Goal: Task Accomplishment & Management: Manage account settings

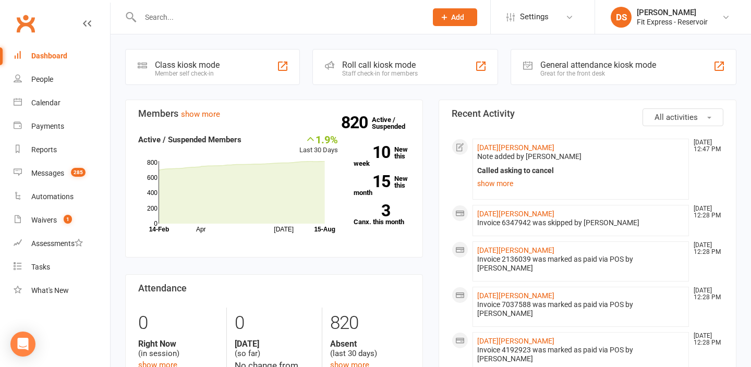
click at [25, 23] on link "Clubworx" at bounding box center [26, 23] width 26 height 26
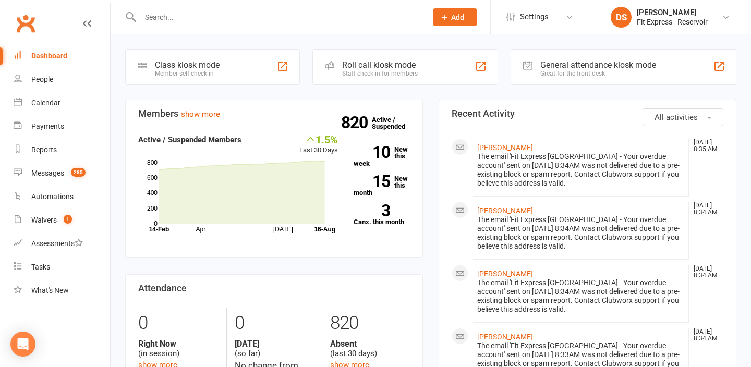
click at [25, 22] on link "Clubworx" at bounding box center [26, 23] width 26 height 26
click at [28, 15] on link "Clubworx" at bounding box center [26, 23] width 26 height 26
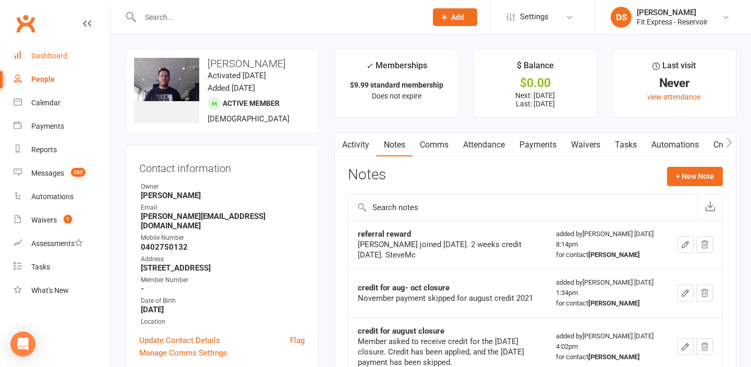
click at [68, 62] on link "Dashboard" at bounding box center [62, 55] width 97 height 23
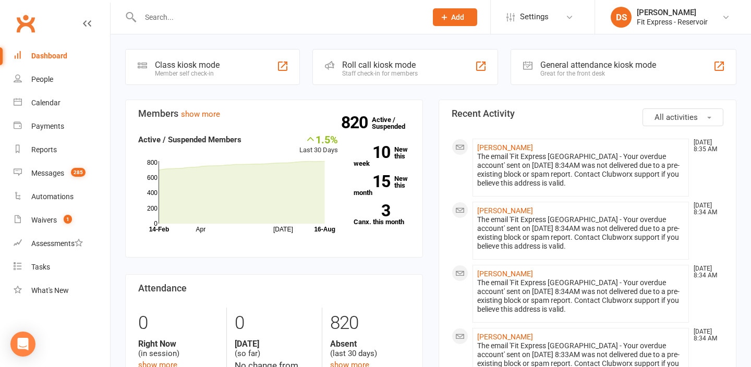
click at [34, 21] on link "Clubworx" at bounding box center [26, 23] width 26 height 26
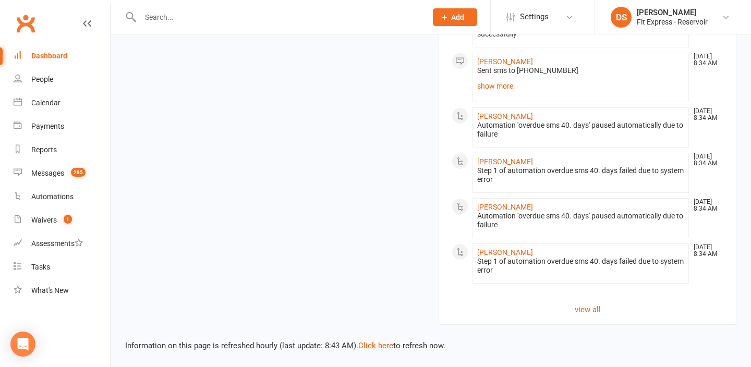
click at [188, 15] on input "text" at bounding box center [278, 17] width 282 height 15
click at [588, 307] on link "view all" at bounding box center [588, 310] width 272 height 13
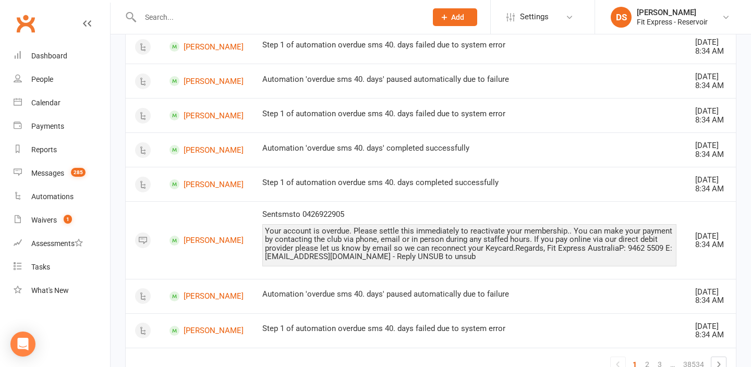
scroll to position [1071, 0]
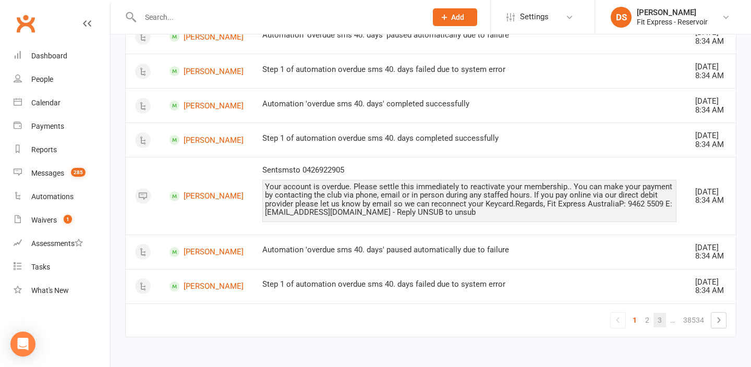
click at [658, 323] on link "3" at bounding box center [660, 320] width 13 height 15
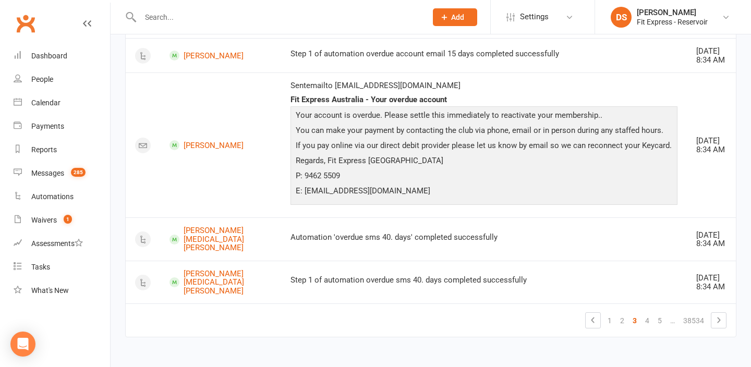
scroll to position [1178, 0]
click at [657, 321] on link "5" at bounding box center [660, 320] width 13 height 15
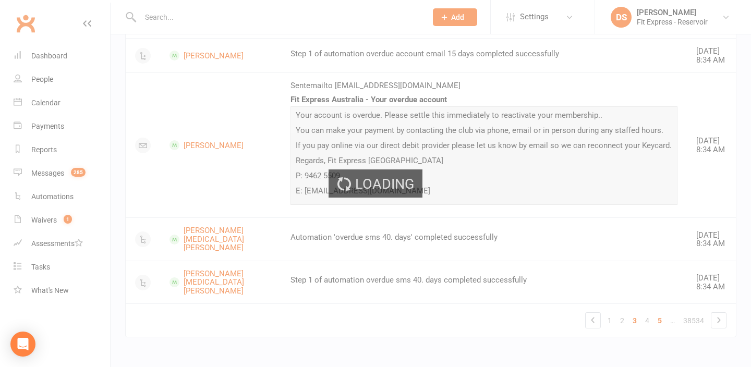
scroll to position [1172, 0]
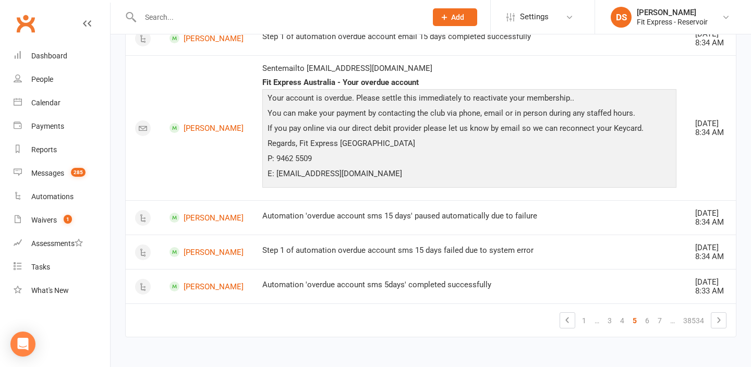
click at [657, 321] on link "7" at bounding box center [660, 320] width 13 height 15
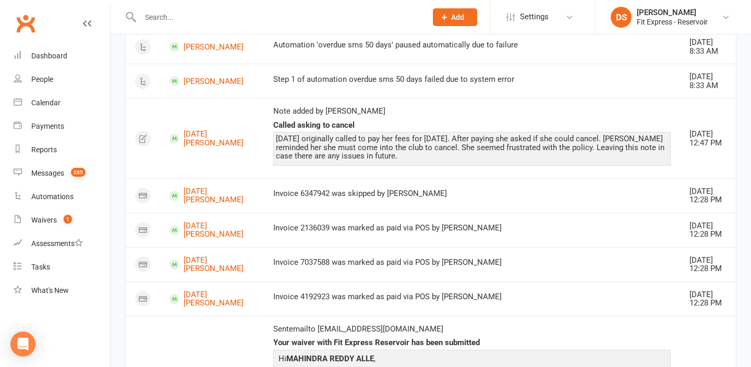
scroll to position [390, 0]
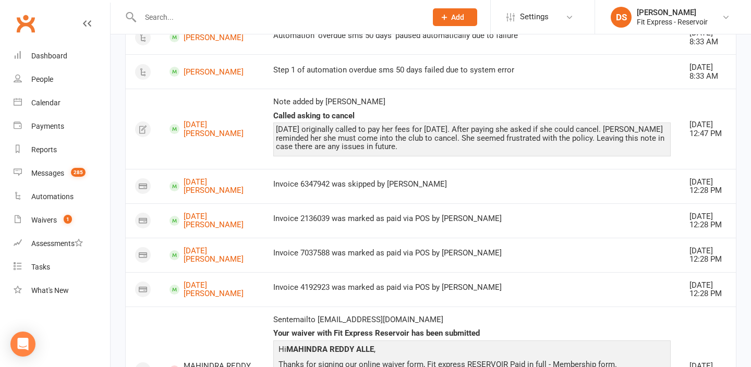
click at [27, 33] on link "Clubworx" at bounding box center [26, 23] width 26 height 26
click at [32, 23] on link "Clubworx" at bounding box center [26, 23] width 26 height 26
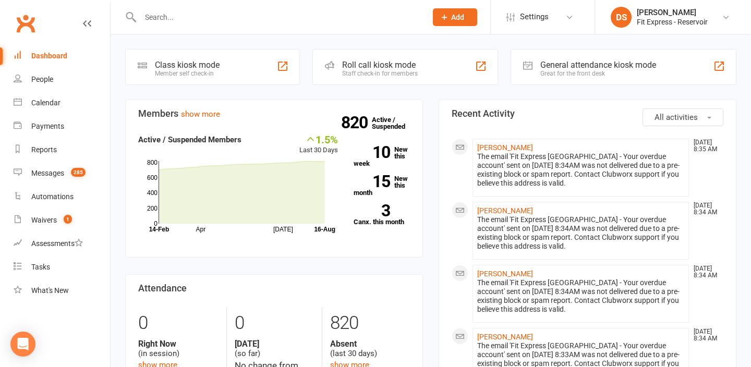
click at [28, 21] on link "Clubworx" at bounding box center [26, 23] width 26 height 26
click at [23, 23] on link "Clubworx" at bounding box center [26, 23] width 26 height 26
click at [26, 31] on link "Clubworx" at bounding box center [26, 23] width 26 height 26
click at [271, 19] on input "text" at bounding box center [278, 17] width 282 height 15
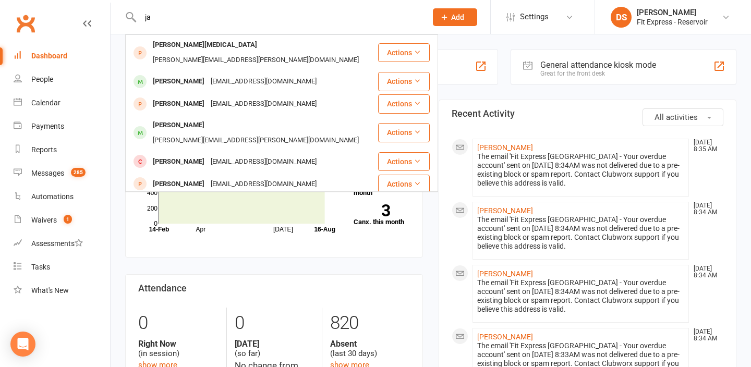
type input "j"
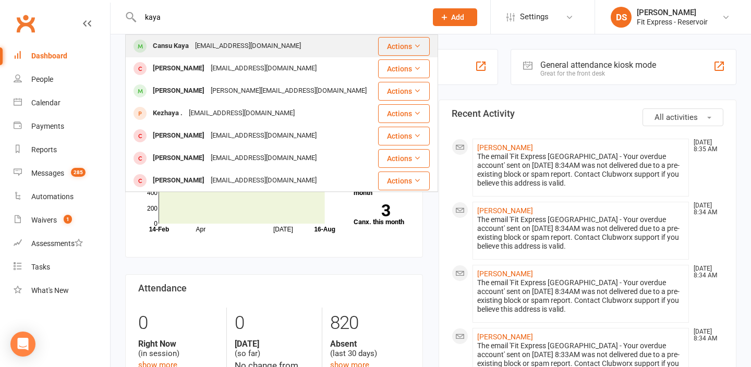
type input "kaya"
click at [270, 42] on div "[EMAIL_ADDRESS][DOMAIN_NAME]" at bounding box center [248, 46] width 112 height 15
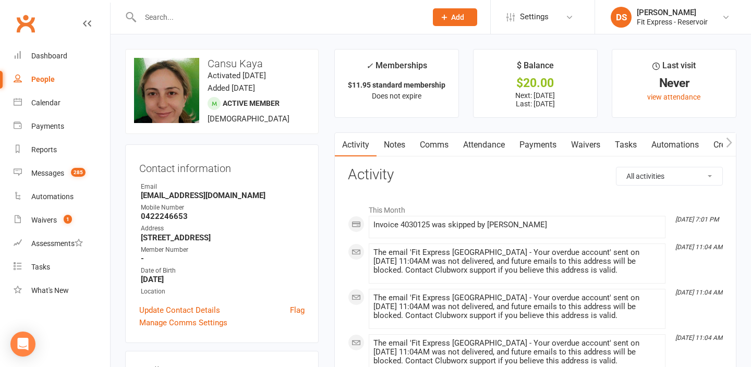
click at [530, 142] on link "Payments" at bounding box center [538, 145] width 52 height 24
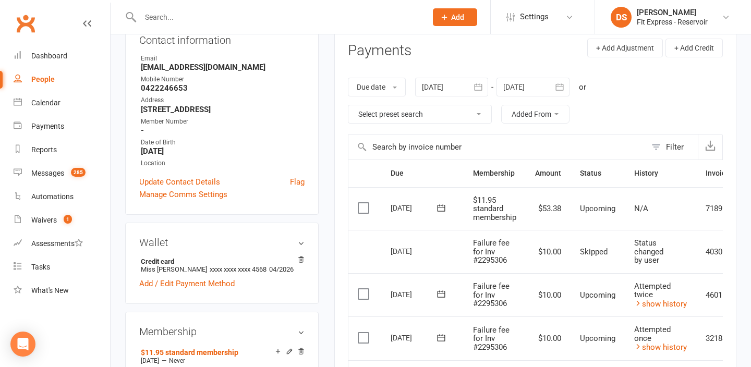
scroll to position [126, 0]
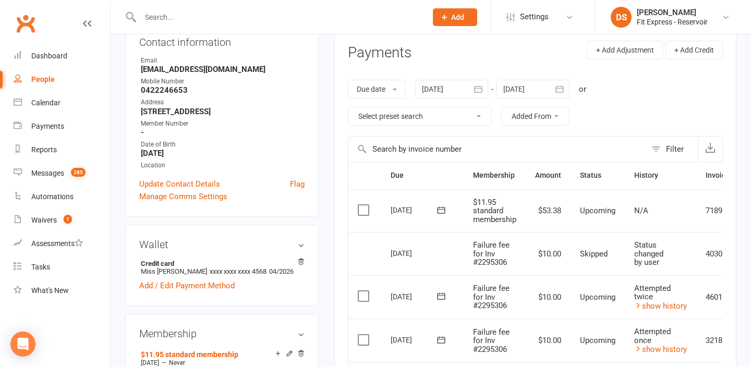
click at [452, 90] on div at bounding box center [451, 89] width 73 height 19
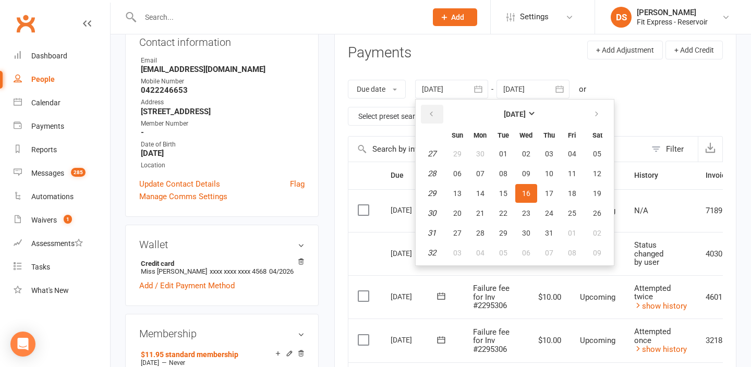
click at [435, 110] on icon "button" at bounding box center [431, 114] width 7 height 8
click at [598, 153] on span "01" at bounding box center [597, 154] width 8 height 8
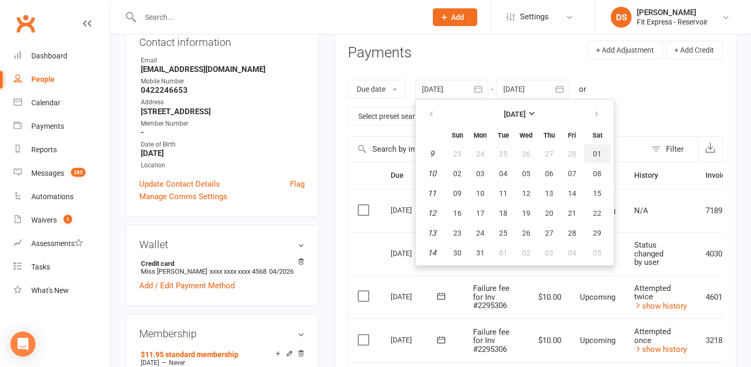
type input "[DATE]"
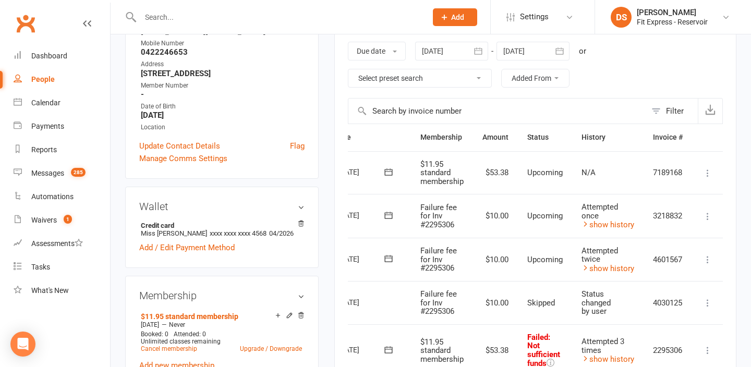
scroll to position [0, 56]
click at [707, 259] on icon at bounding box center [707, 260] width 10 height 10
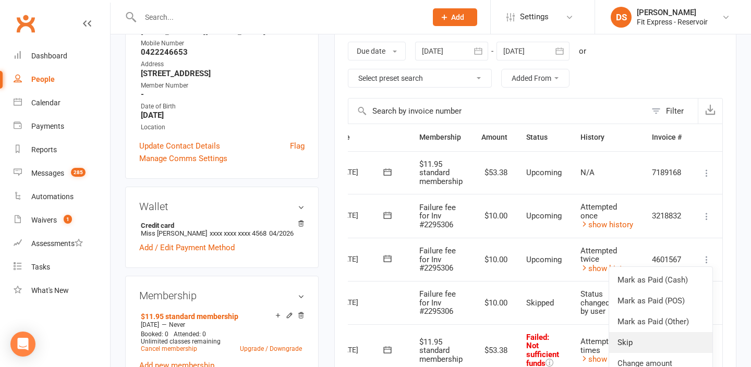
click at [640, 337] on link "Skip" at bounding box center [660, 342] width 103 height 21
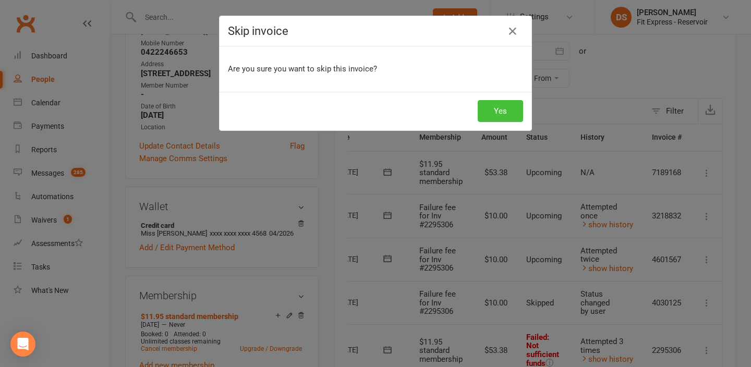
click at [500, 106] on button "Yes" at bounding box center [500, 111] width 45 height 22
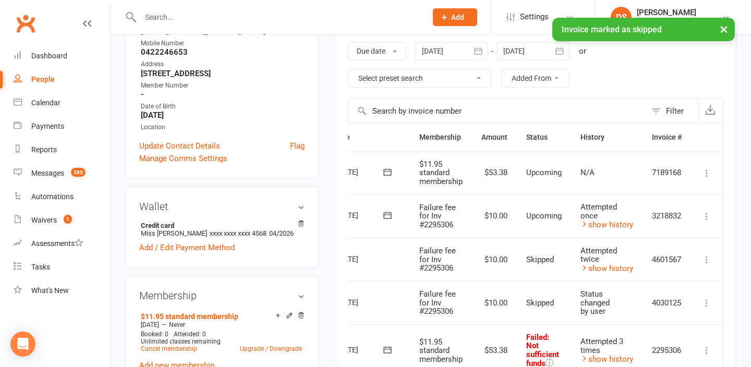
click at [706, 217] on icon at bounding box center [707, 216] width 10 height 10
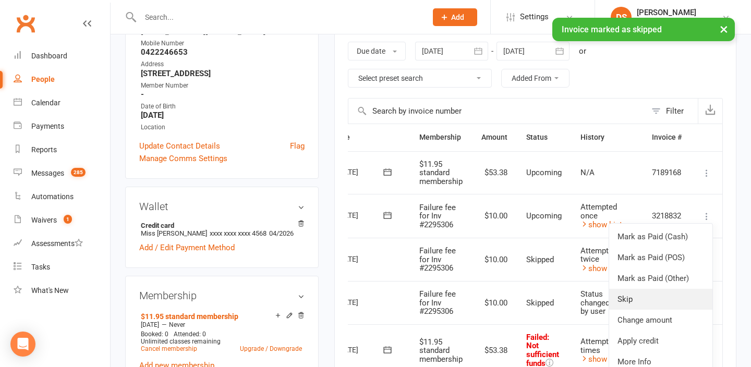
click at [650, 295] on link "Skip" at bounding box center [660, 299] width 103 height 21
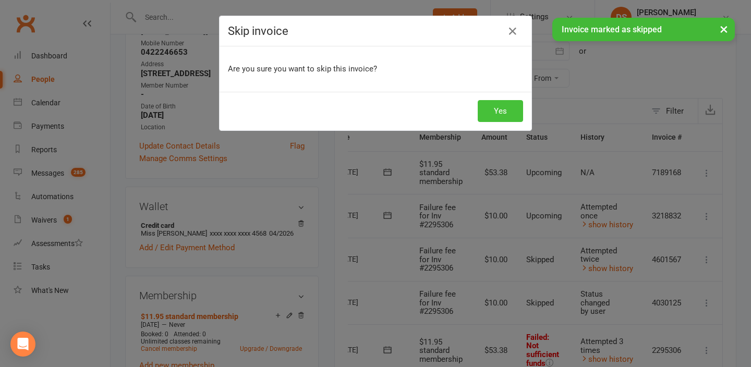
click at [495, 107] on button "Yes" at bounding box center [500, 111] width 45 height 22
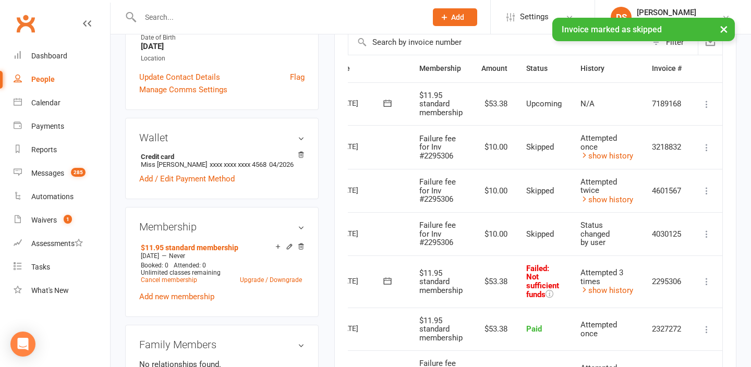
scroll to position [239, 0]
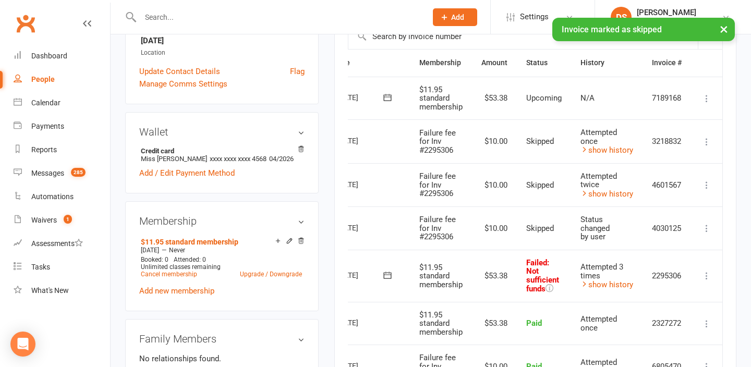
click at [710, 278] on icon at bounding box center [707, 276] width 10 height 10
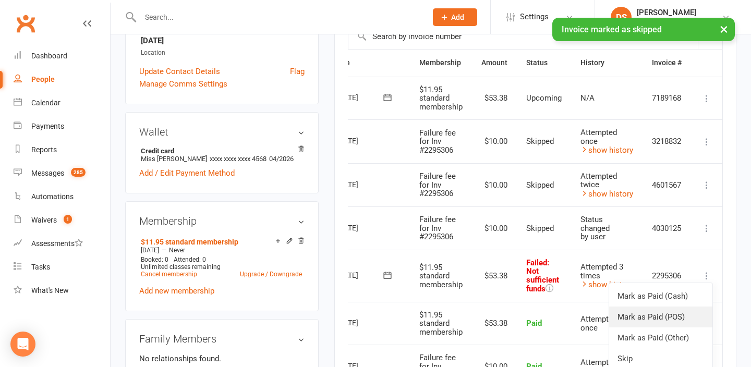
click at [667, 313] on link "Mark as Paid (POS)" at bounding box center [660, 317] width 103 height 21
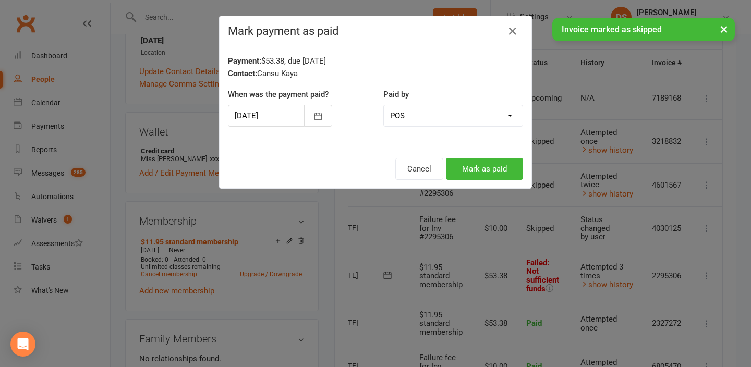
click at [488, 157] on div "Cancel Mark as paid" at bounding box center [376, 169] width 312 height 39
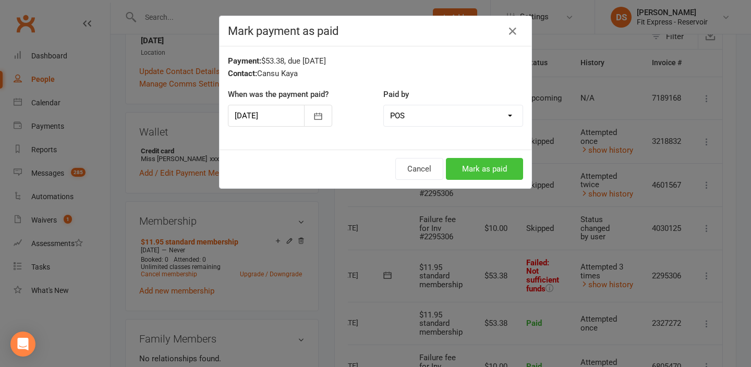
click at [487, 165] on button "Mark as paid" at bounding box center [484, 169] width 77 height 22
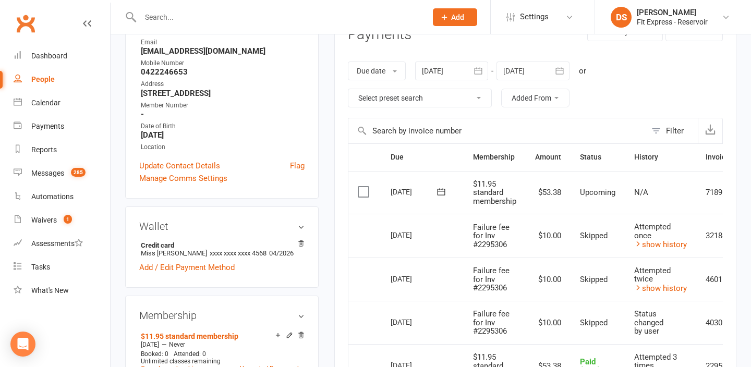
scroll to position [0, 0]
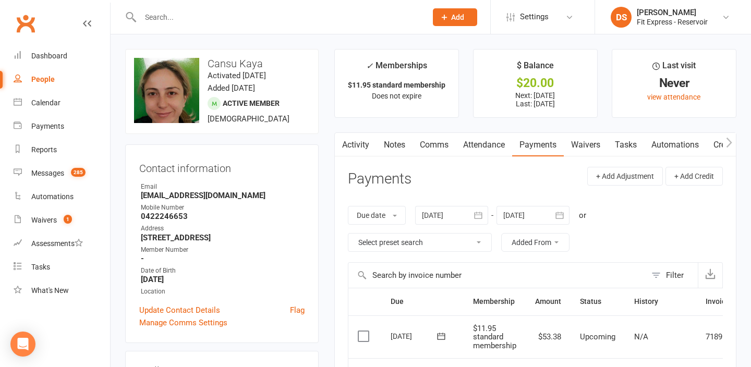
click at [22, 25] on link "Clubworx" at bounding box center [26, 23] width 26 height 26
